Goal: Transaction & Acquisition: Purchase product/service

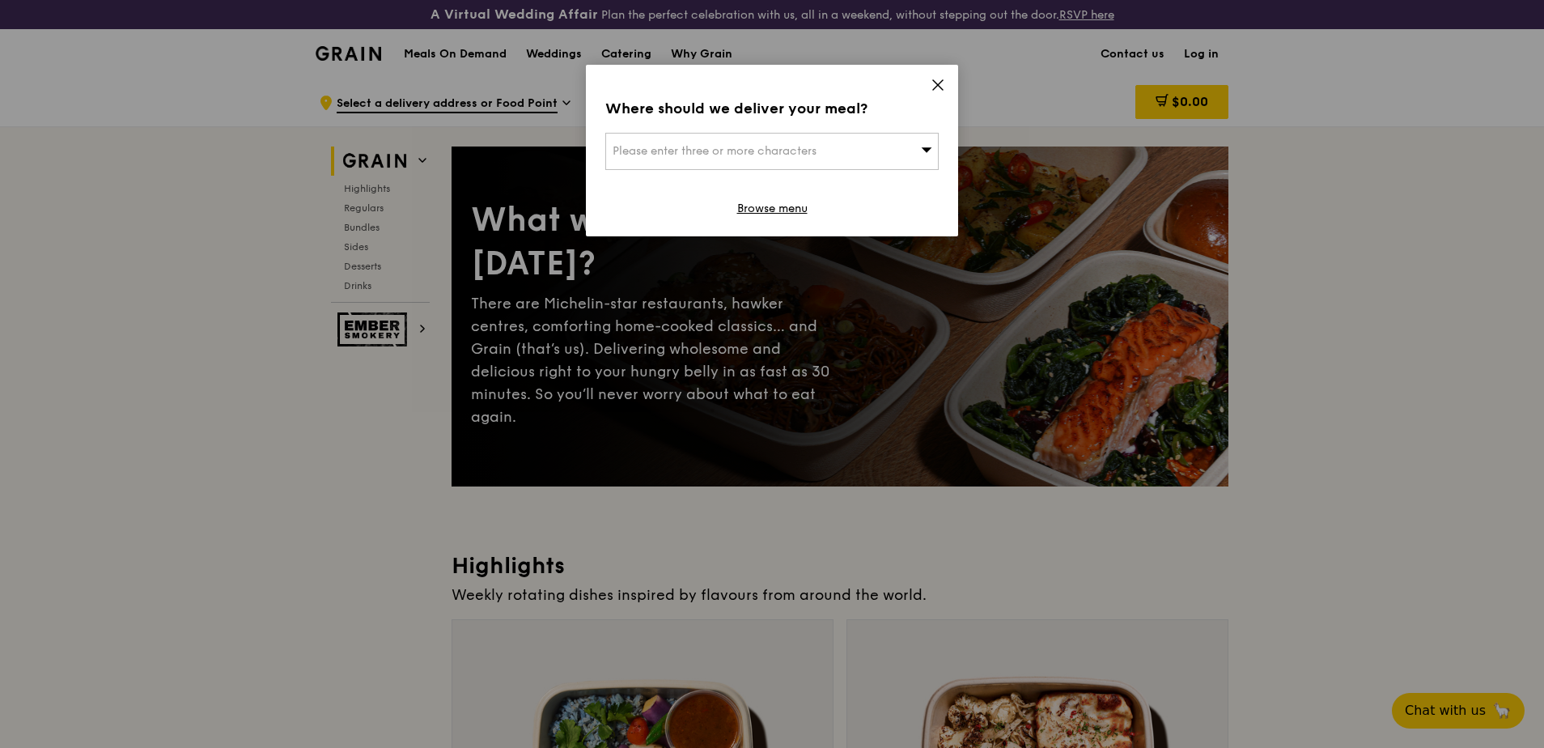
click at [934, 89] on icon at bounding box center [938, 85] width 10 height 10
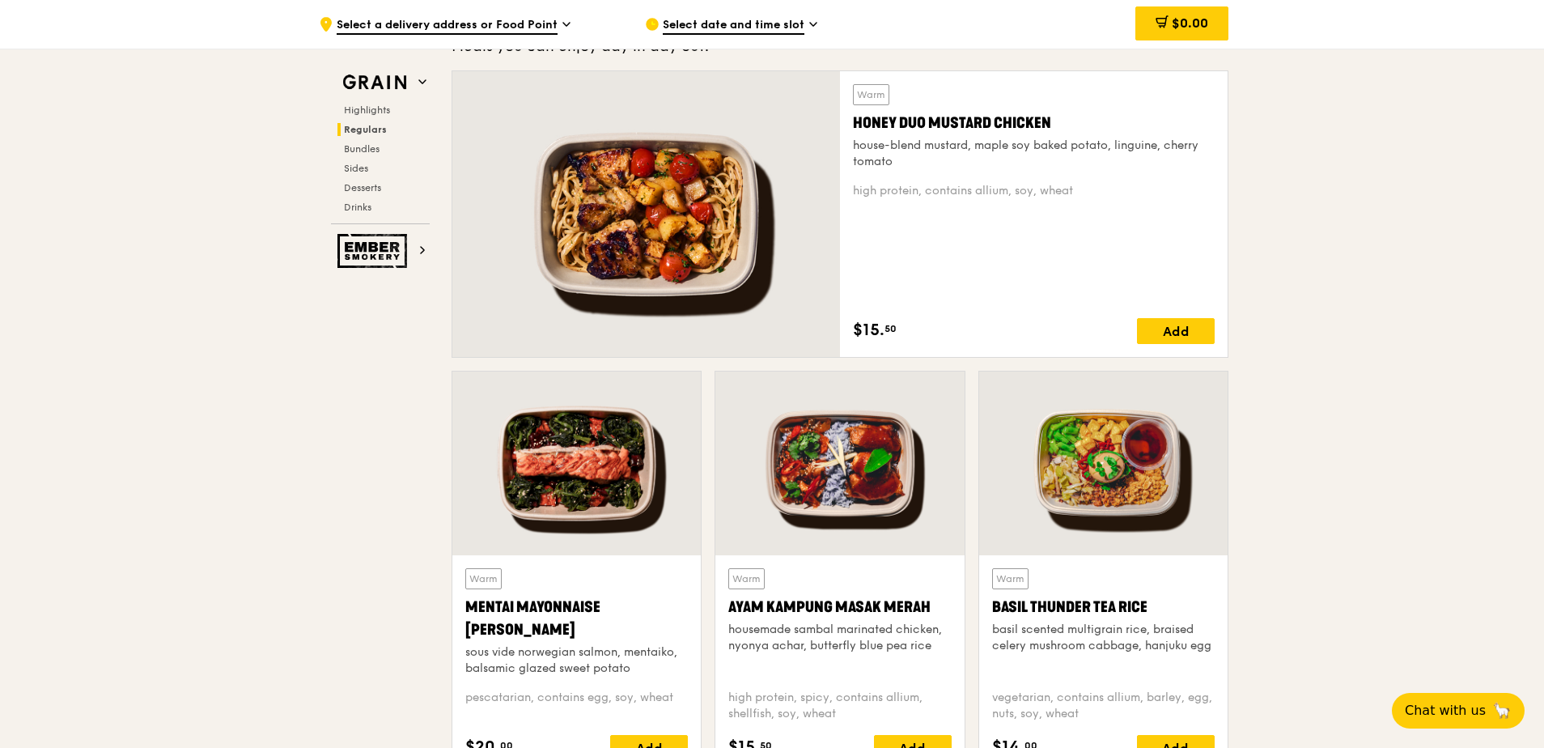
scroll to position [1133, 0]
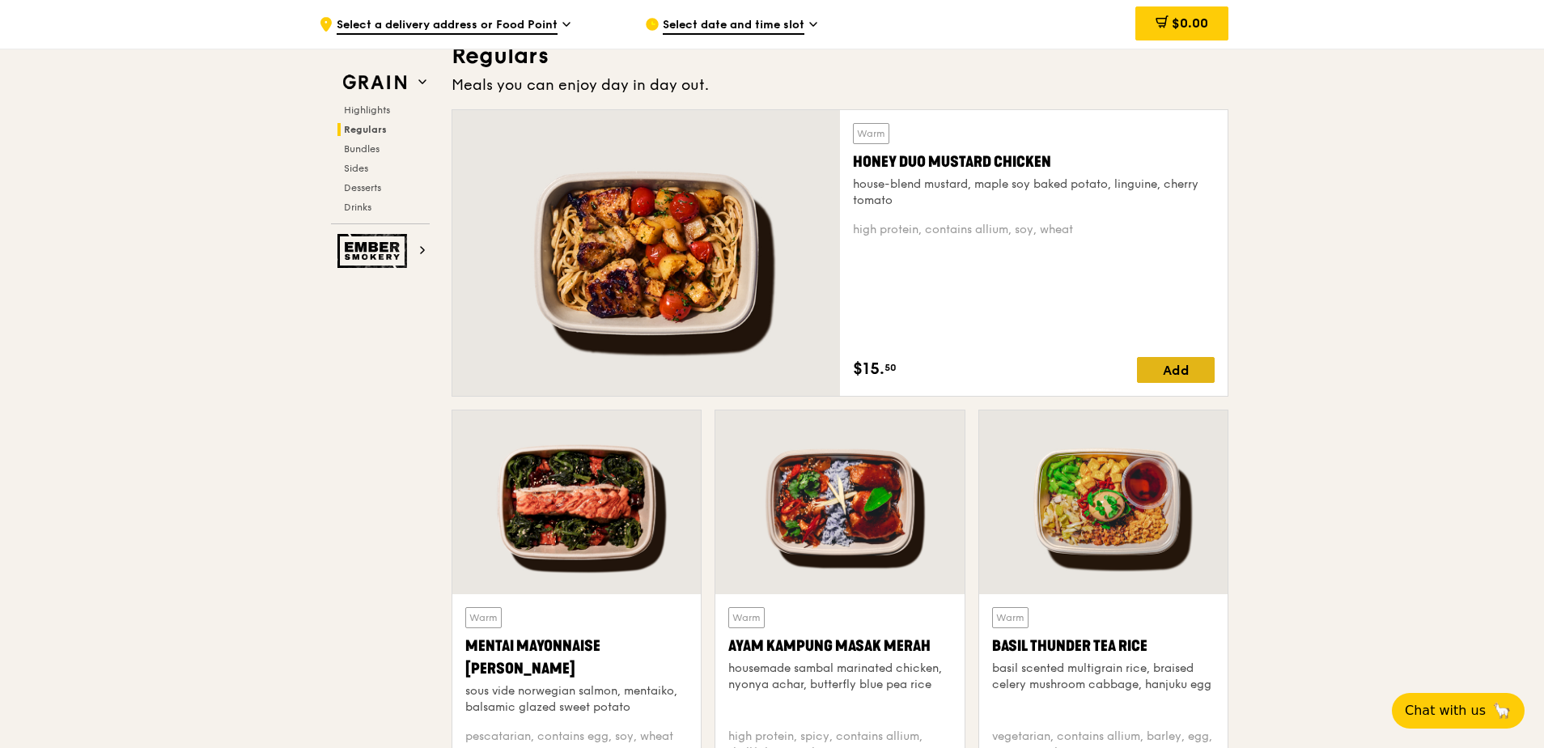
click at [1180, 371] on div "Add" at bounding box center [1176, 370] width 78 height 26
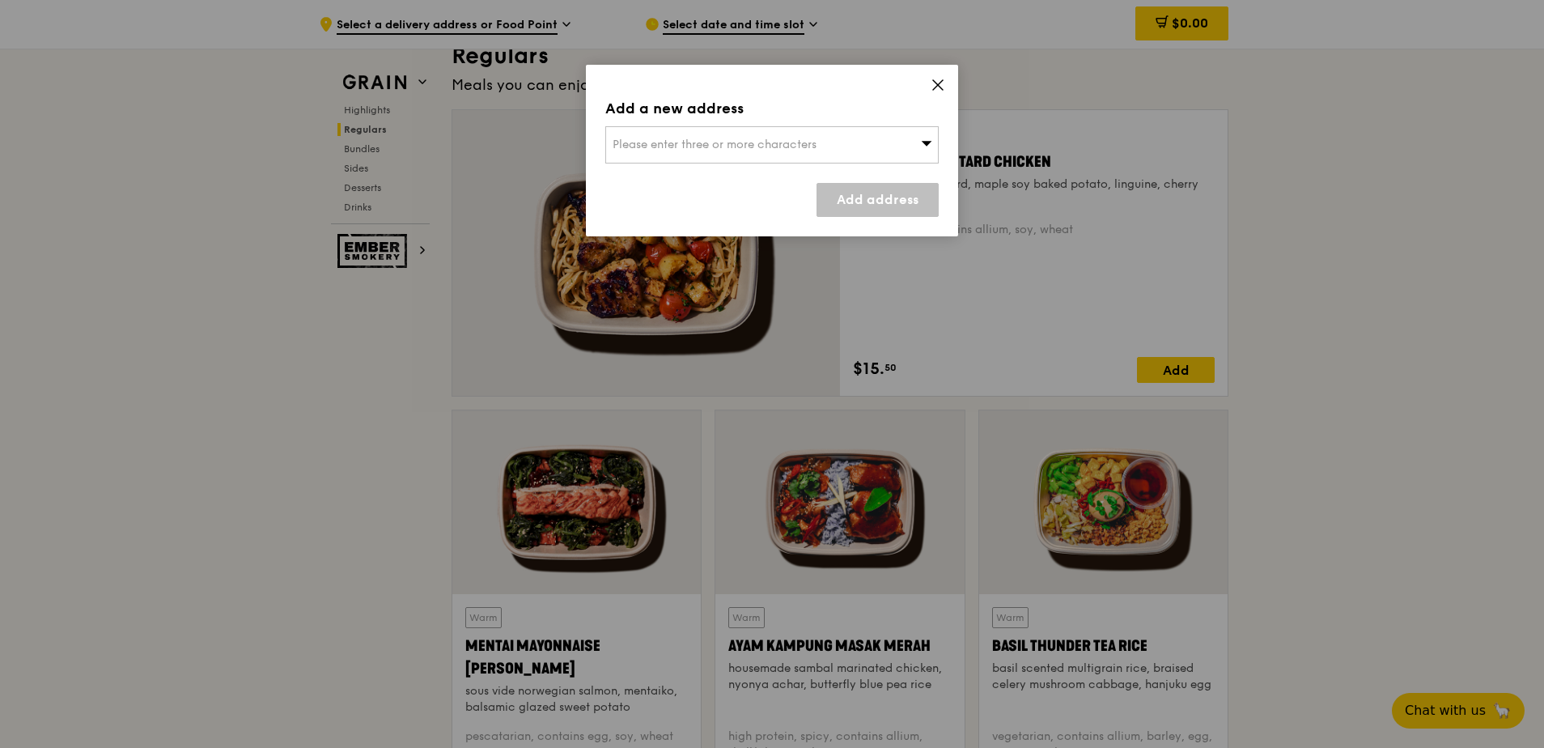
click at [835, 148] on div "Please enter three or more characters" at bounding box center [771, 144] width 333 height 37
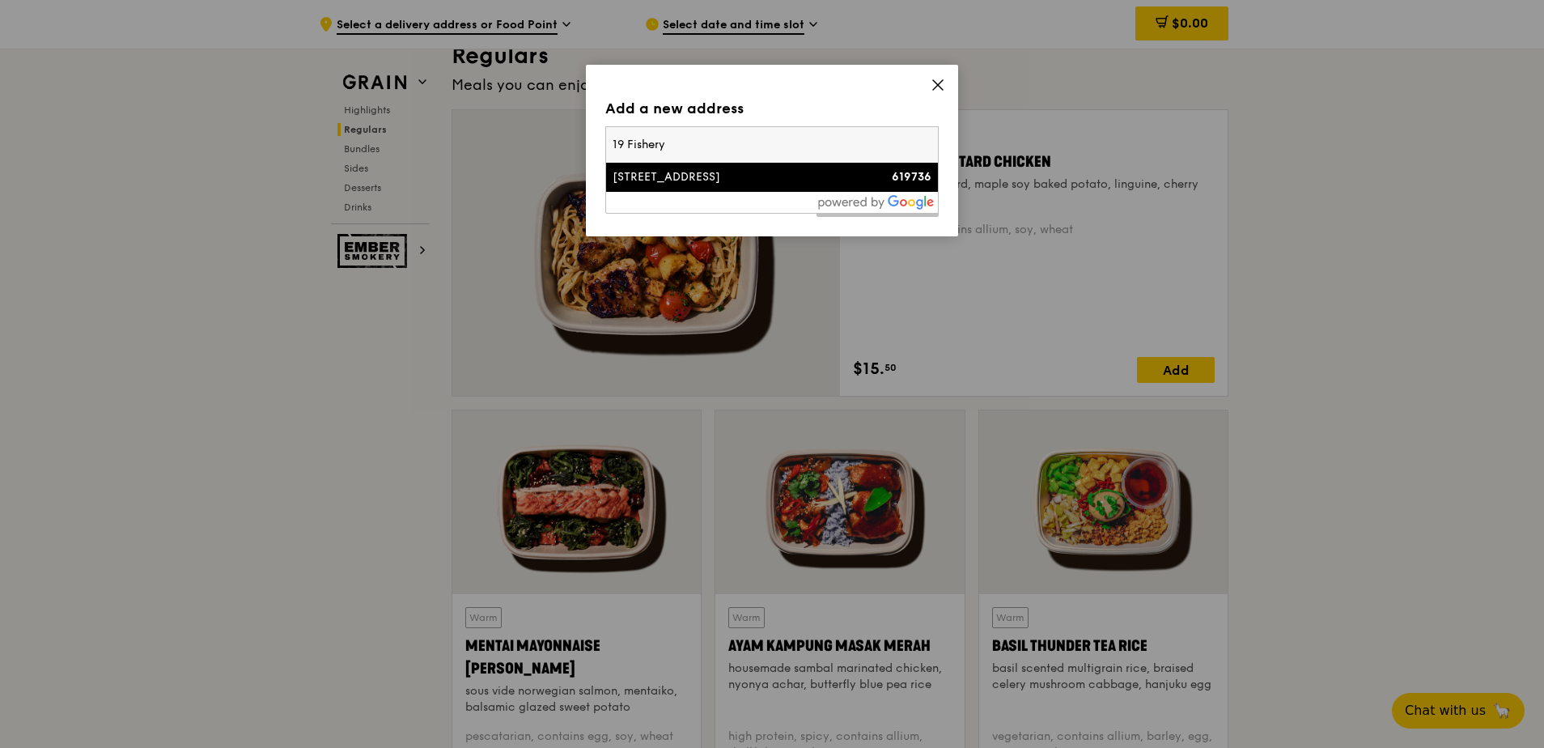
type input "19 Fishery"
click at [861, 193] on div at bounding box center [772, 202] width 332 height 21
click at [864, 184] on div "619736" at bounding box center [892, 177] width 80 height 16
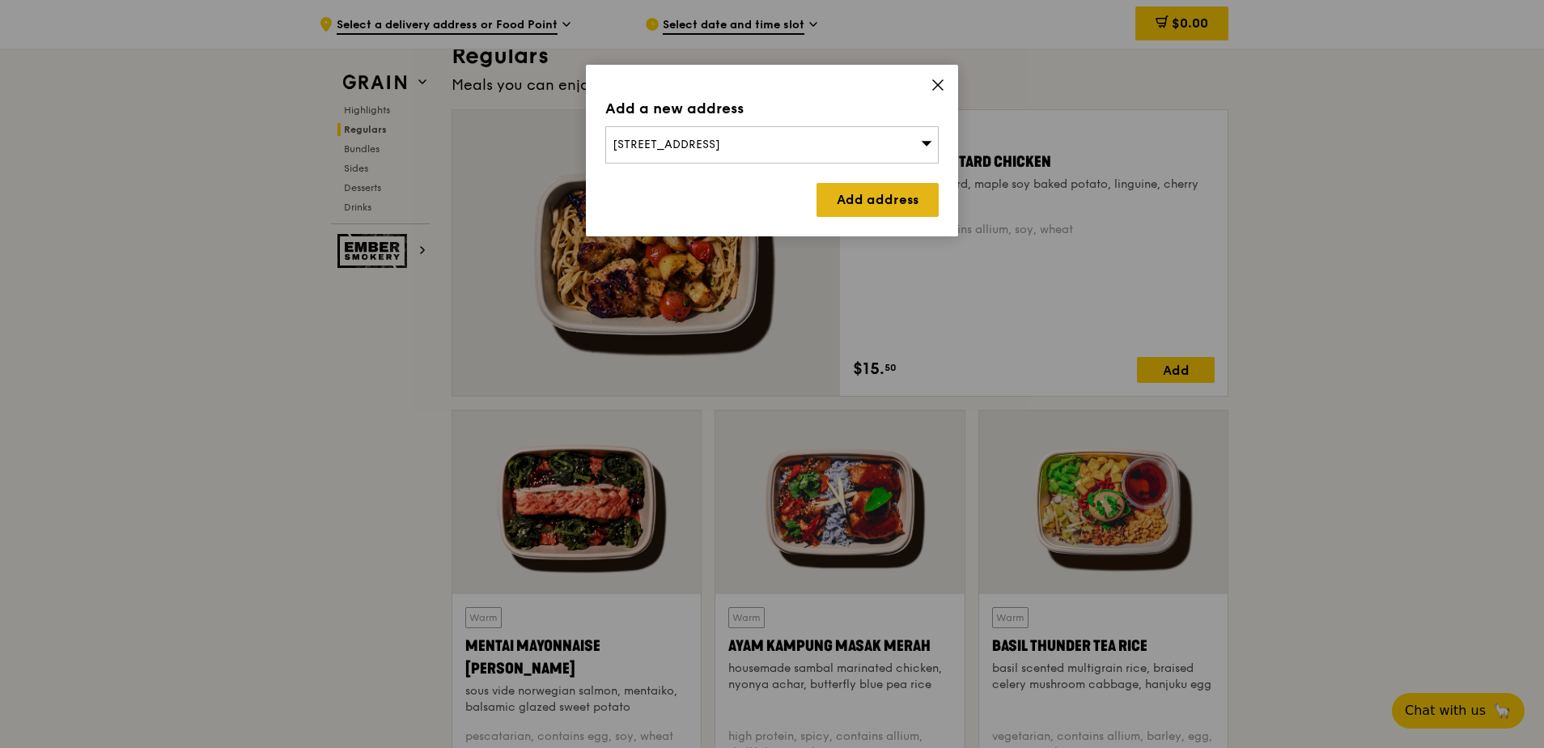
click at [878, 206] on link "Add address" at bounding box center [877, 200] width 122 height 34
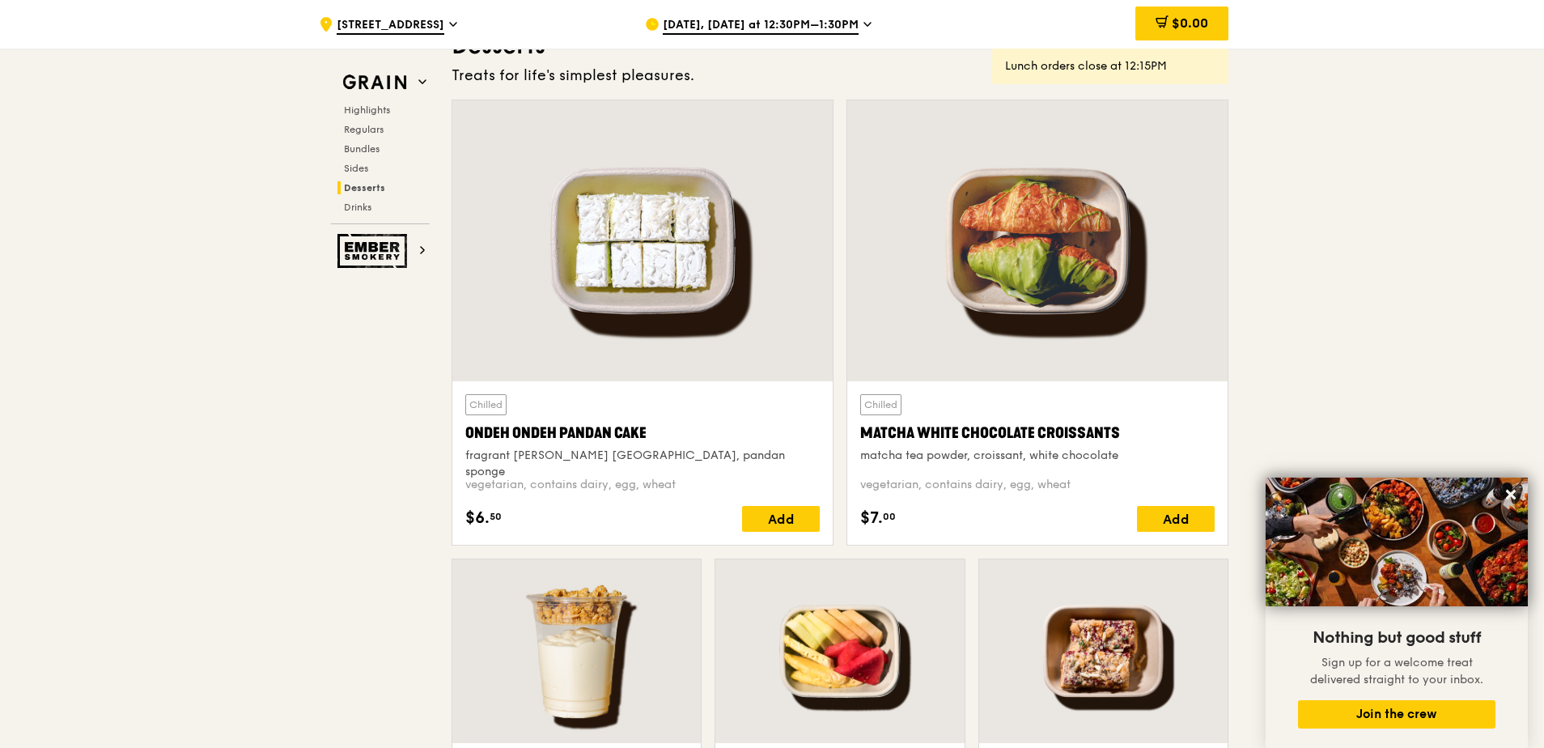
scroll to position [4676, 0]
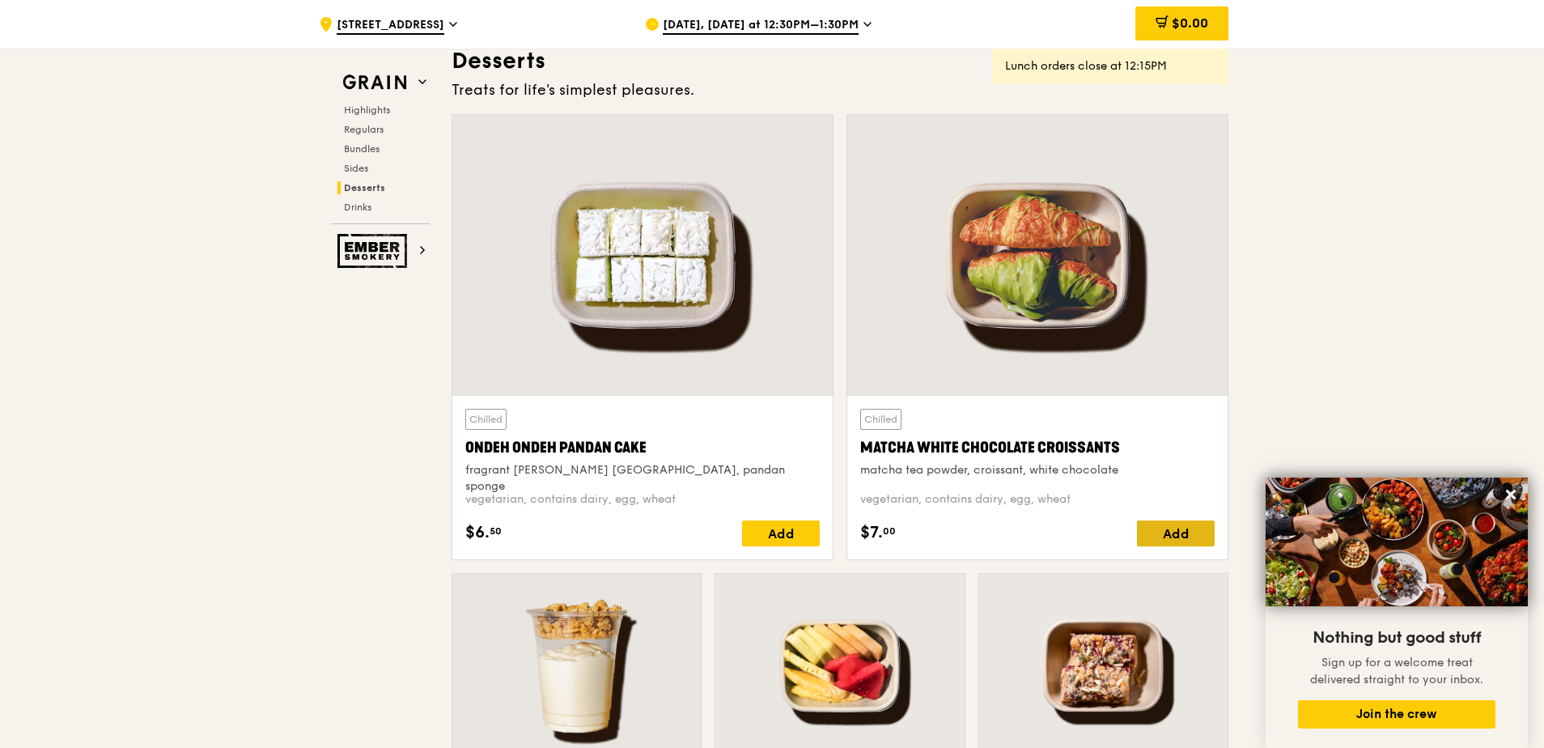
click at [1153, 530] on div "Add" at bounding box center [1176, 533] width 78 height 26
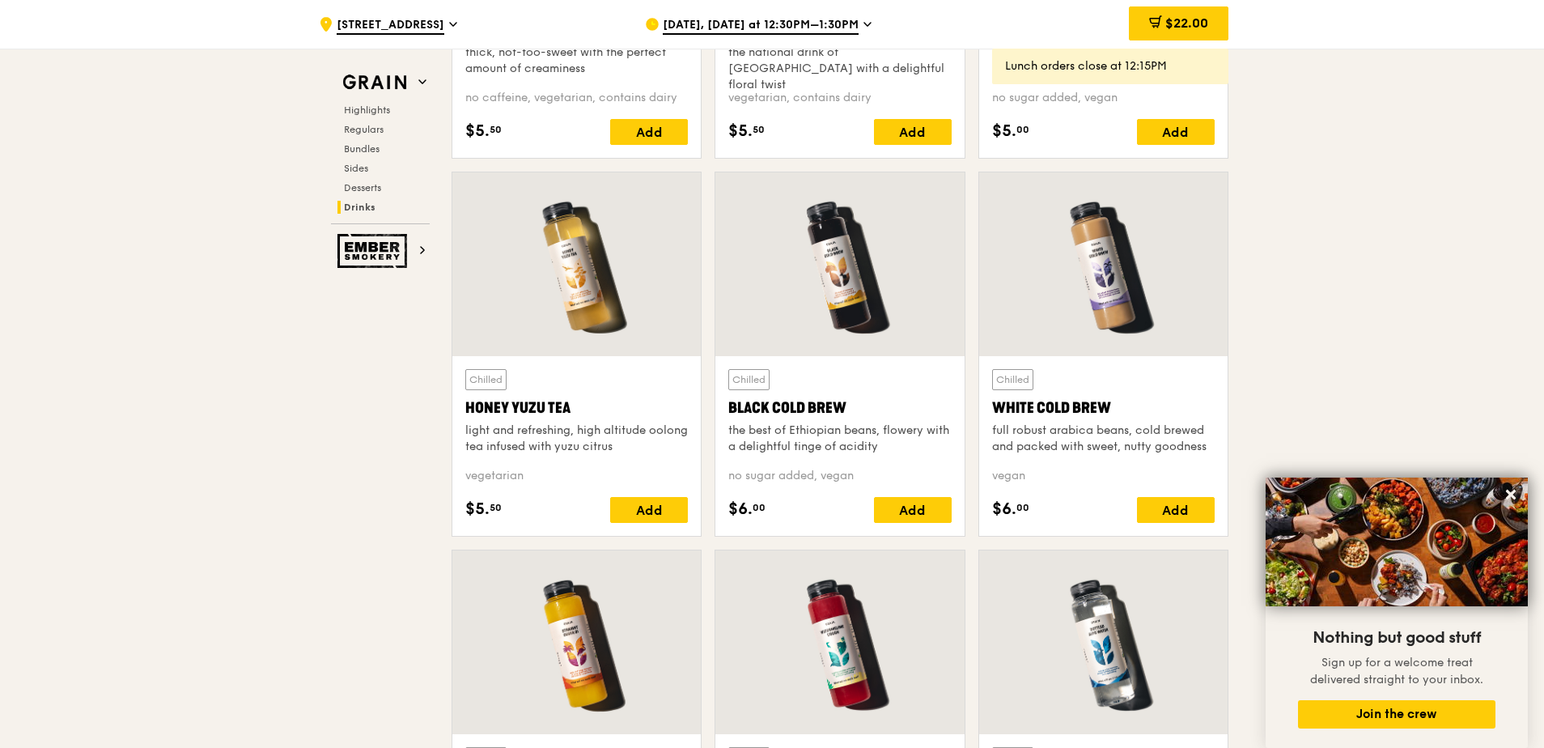
scroll to position [6214, 0]
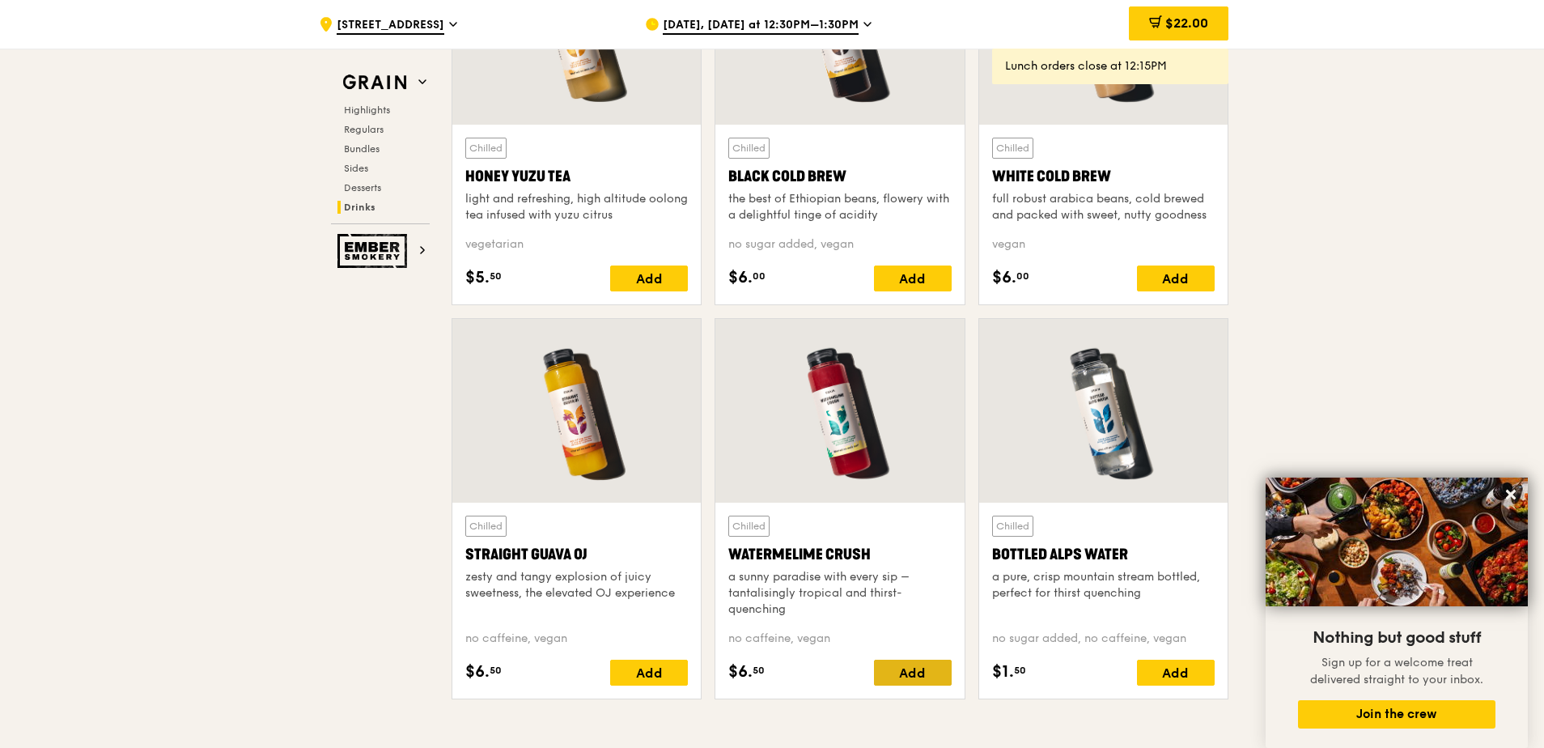
click at [920, 676] on div "Add" at bounding box center [913, 672] width 78 height 26
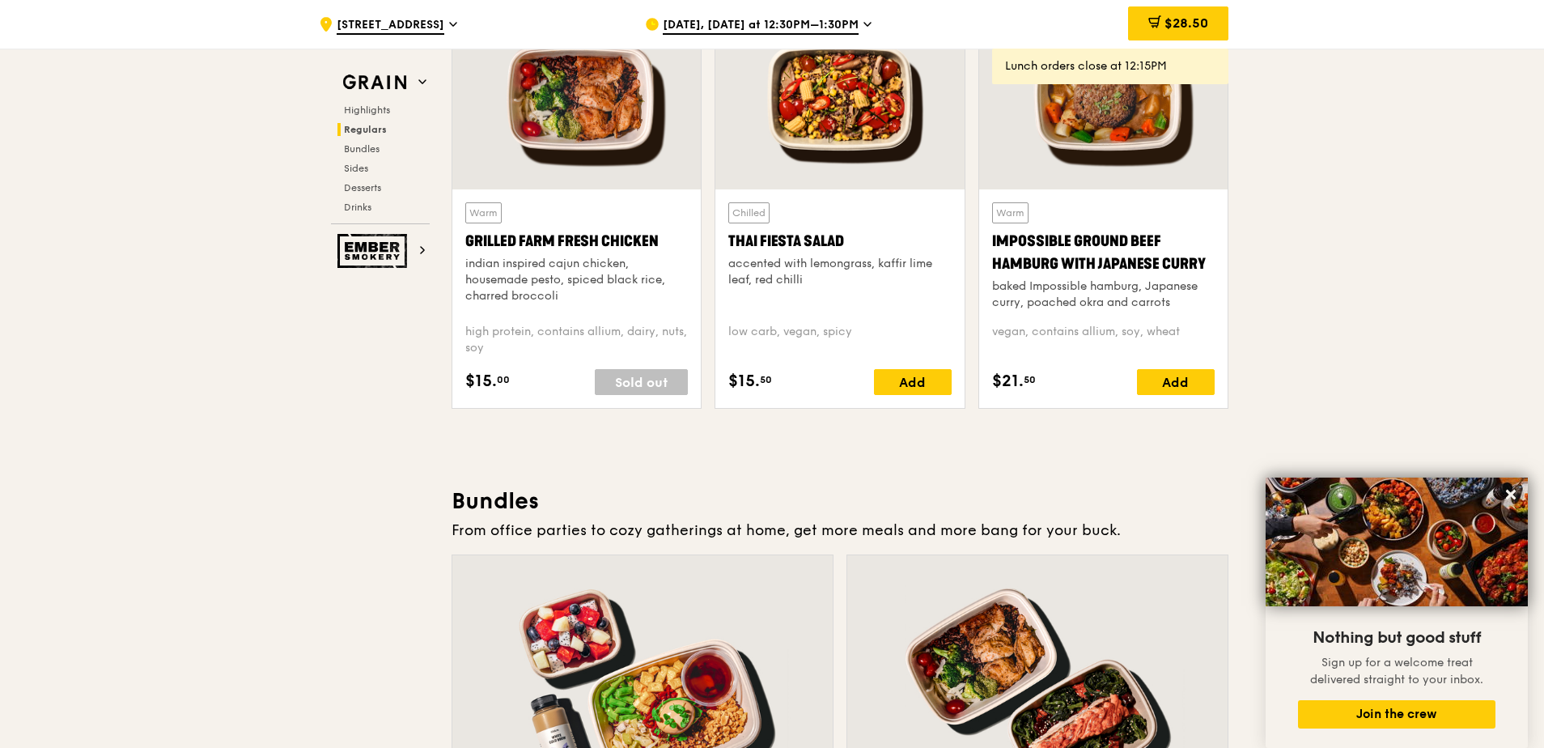
scroll to position [1926, 0]
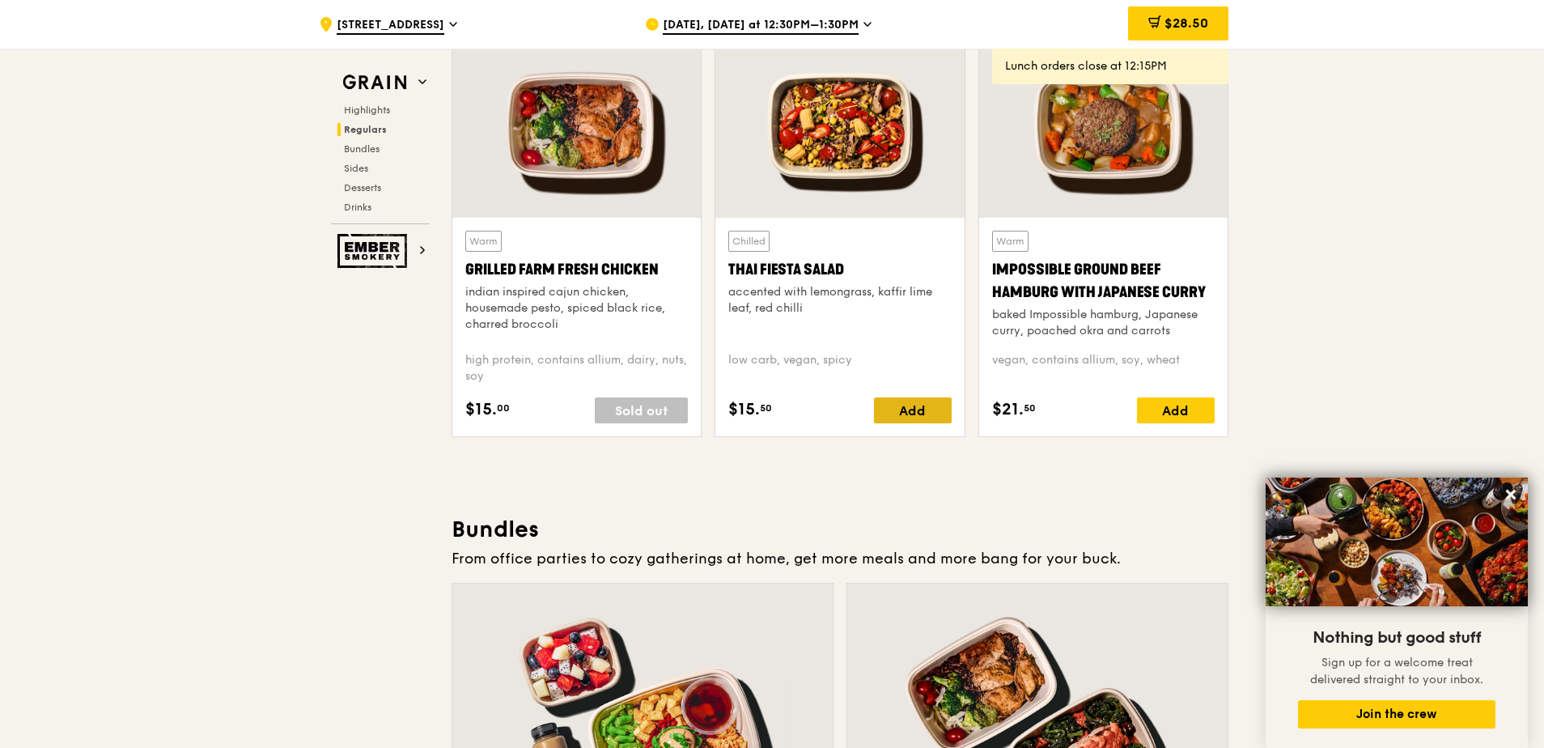
click at [915, 402] on div "Add" at bounding box center [913, 410] width 78 height 26
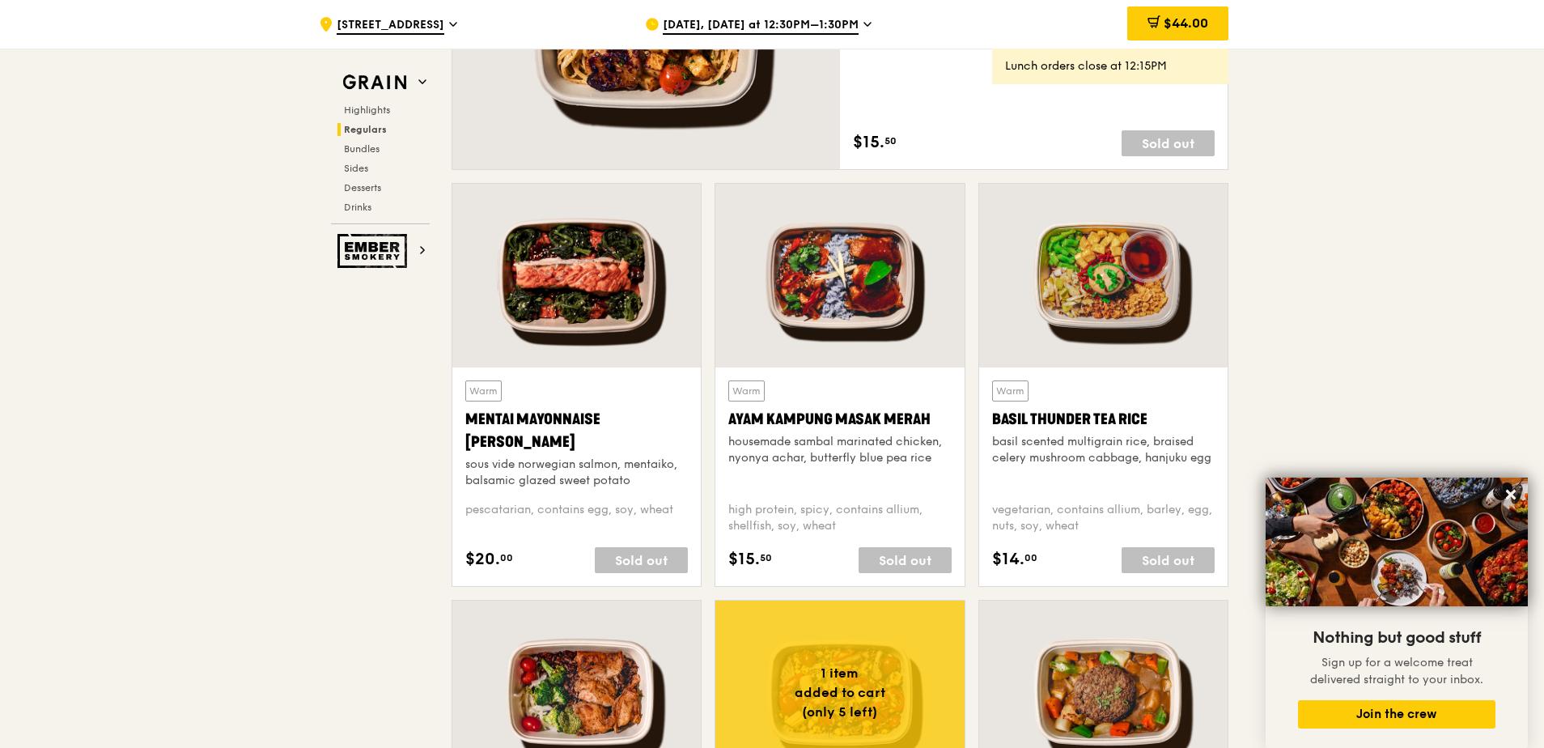
scroll to position [1845, 0]
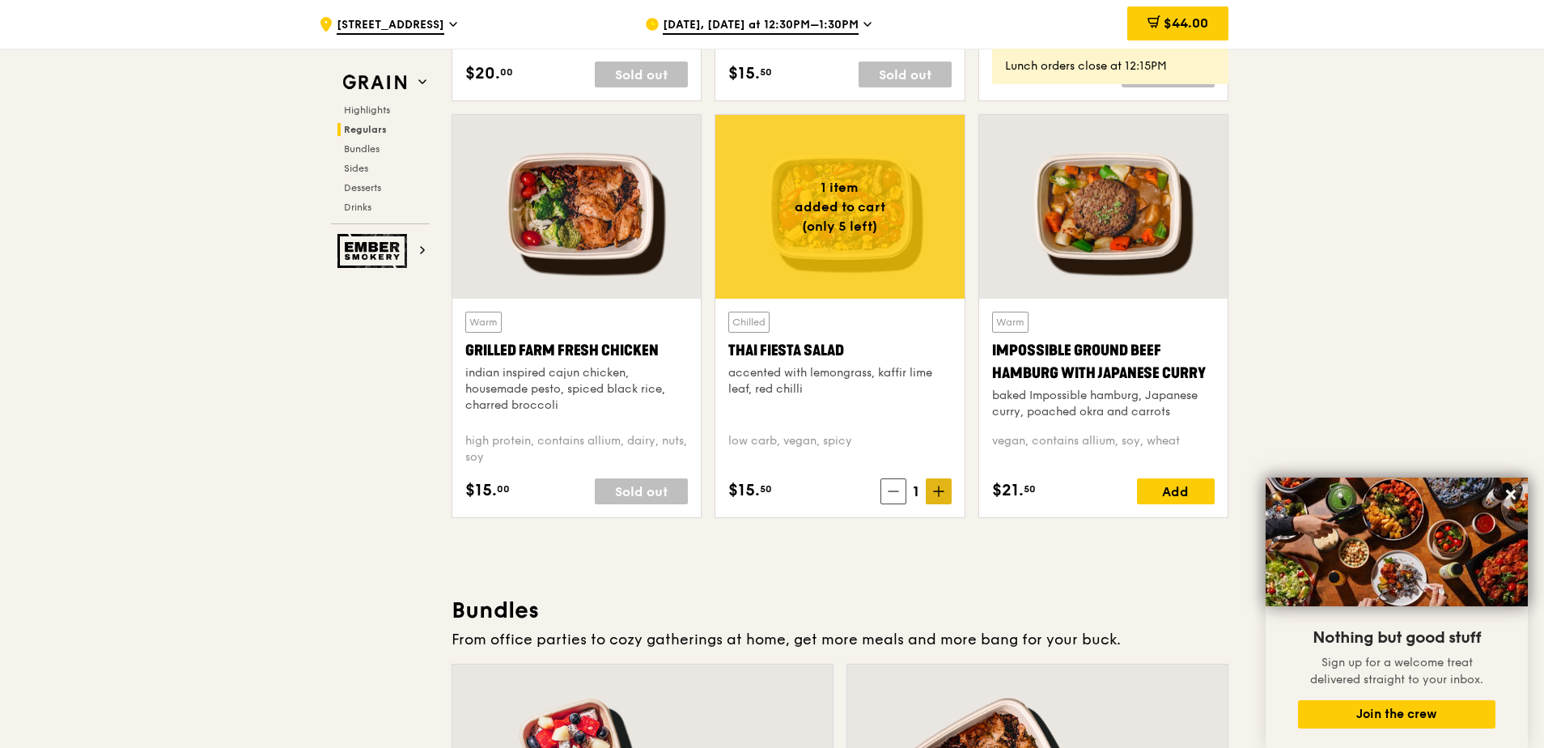
click at [944, 497] on span at bounding box center [939, 491] width 26 height 26
click at [1174, 23] on span "$59.50" at bounding box center [1186, 22] width 44 height 15
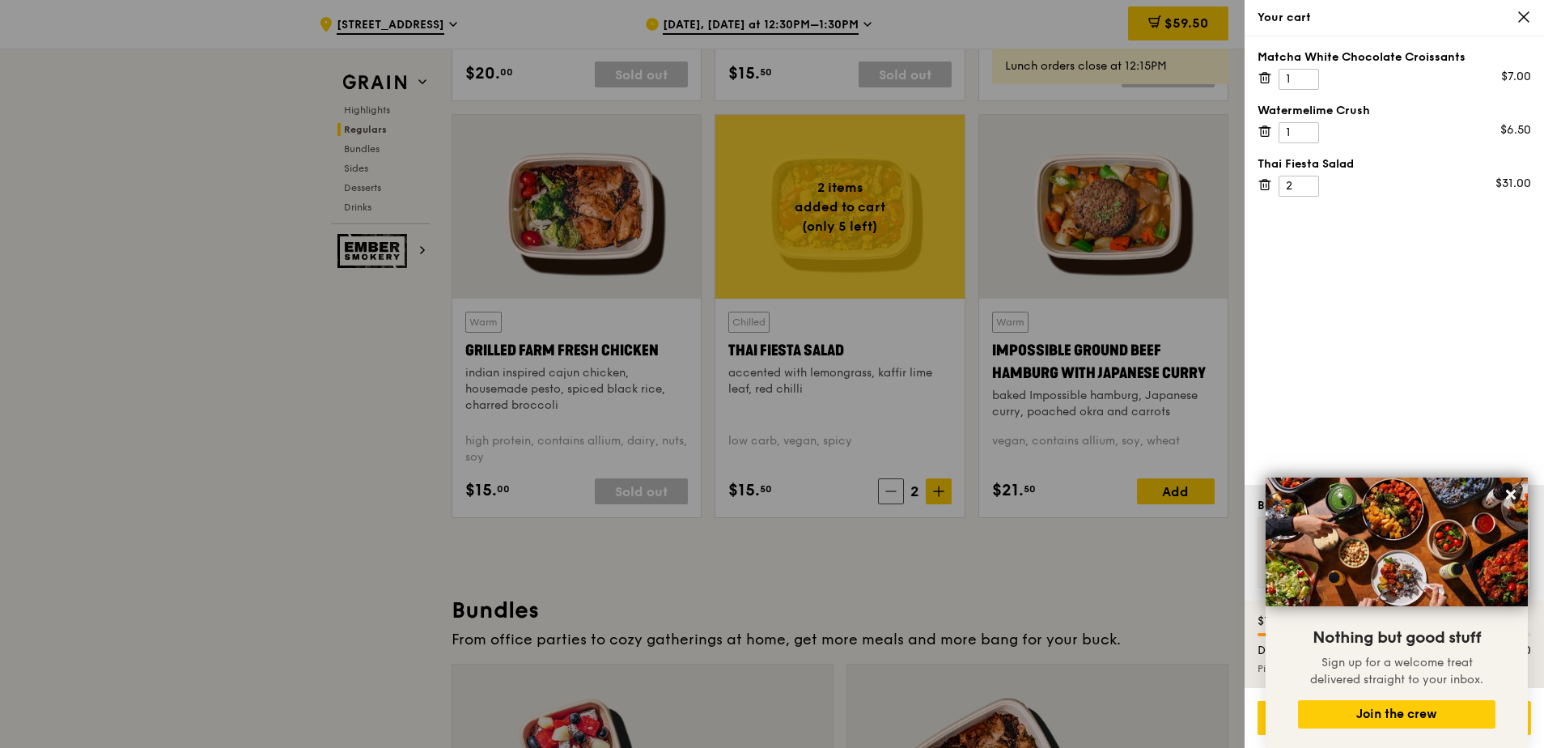
click at [1271, 73] on icon at bounding box center [1264, 77] width 15 height 15
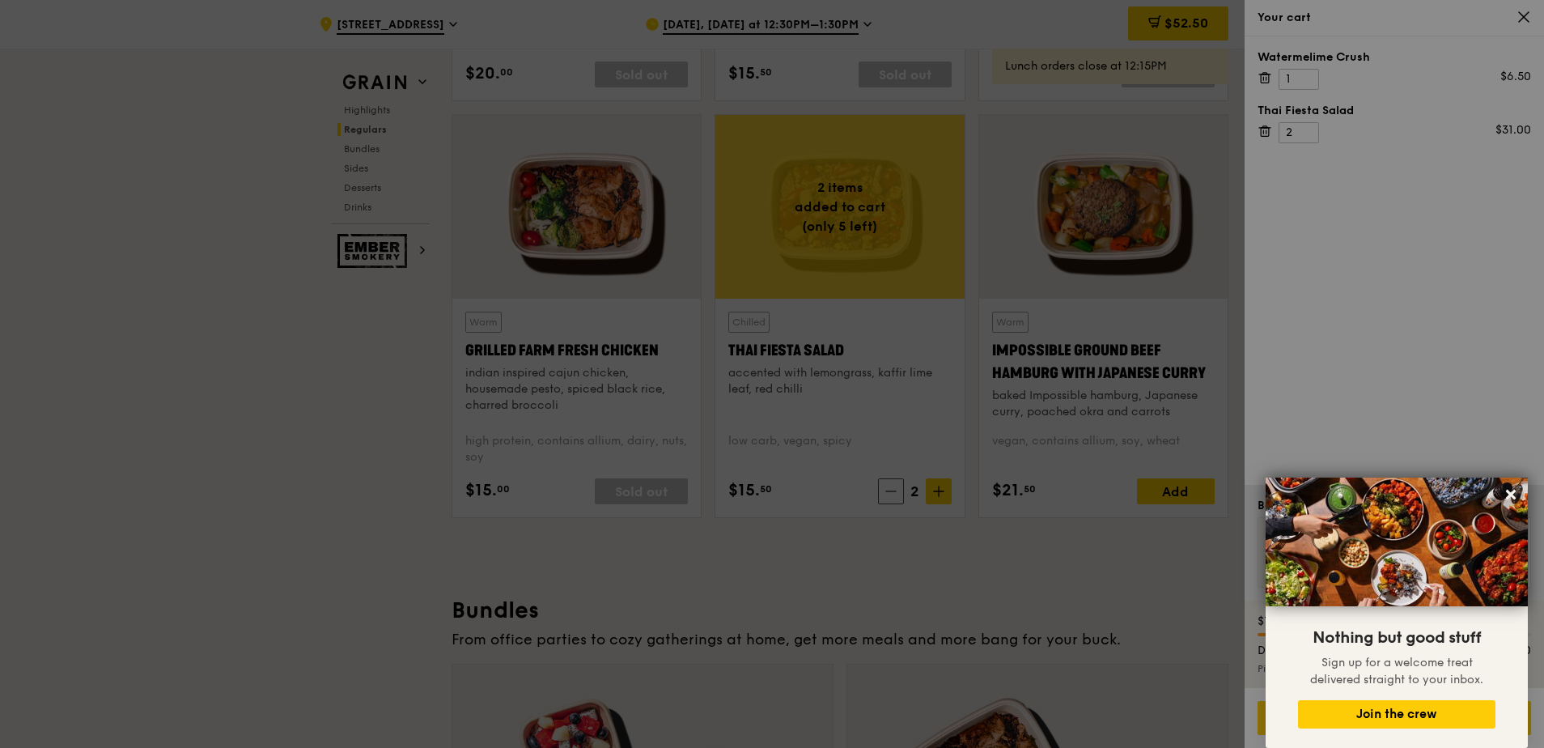
click at [1259, 126] on icon at bounding box center [1264, 131] width 15 height 15
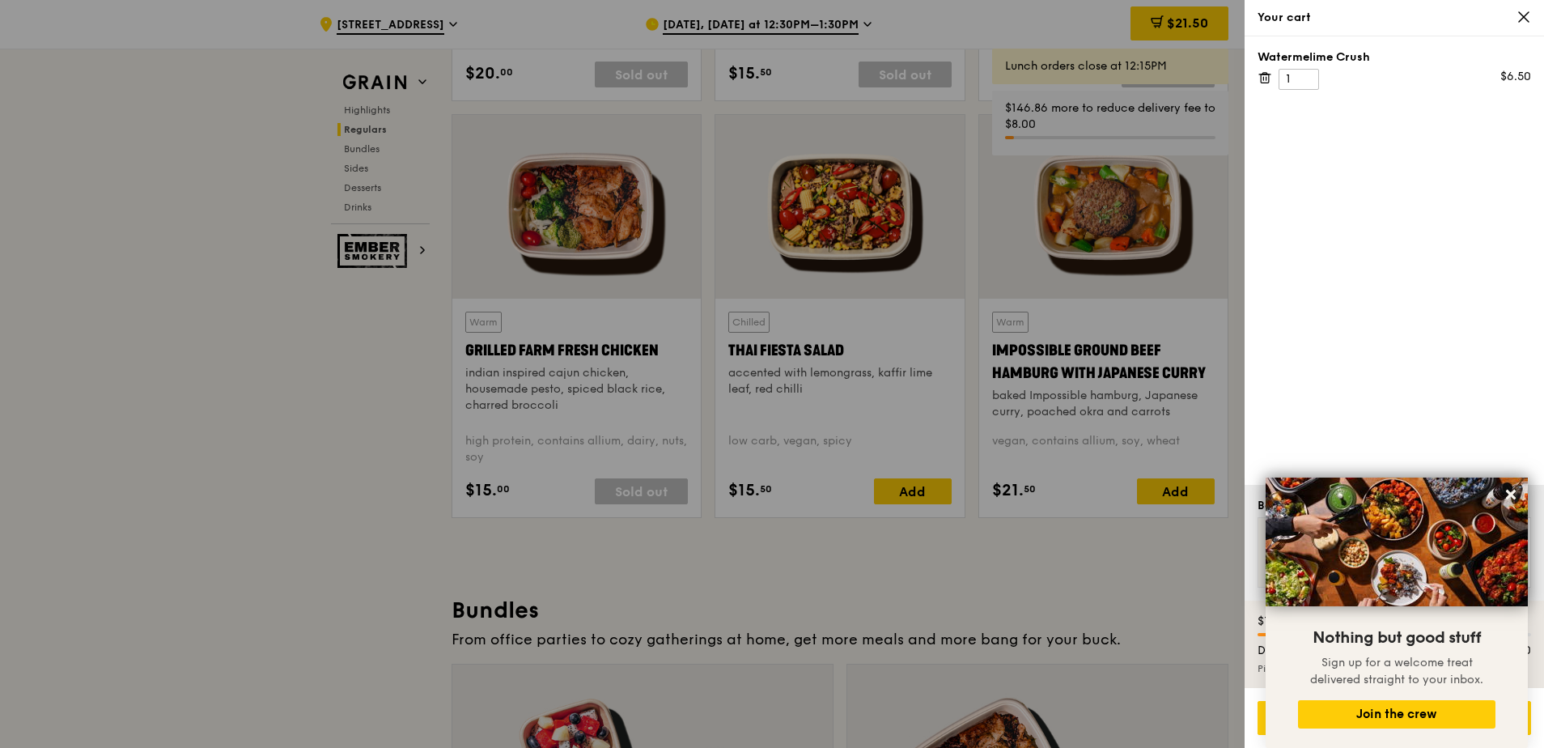
click at [1263, 78] on icon at bounding box center [1263, 78] width 0 height 3
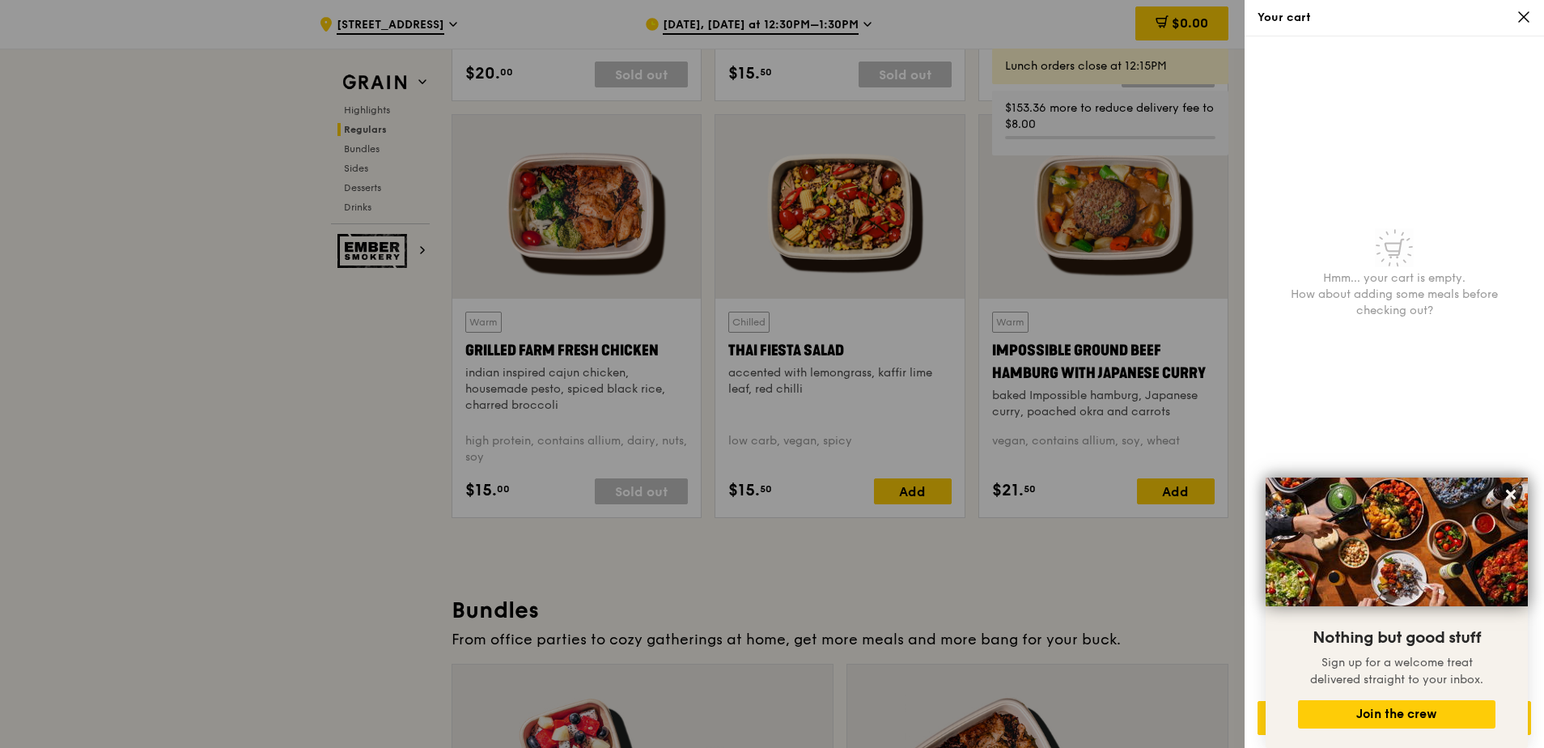
click at [78, 221] on div at bounding box center [772, 374] width 1544 height 748
